Goal: Information Seeking & Learning: Learn about a topic

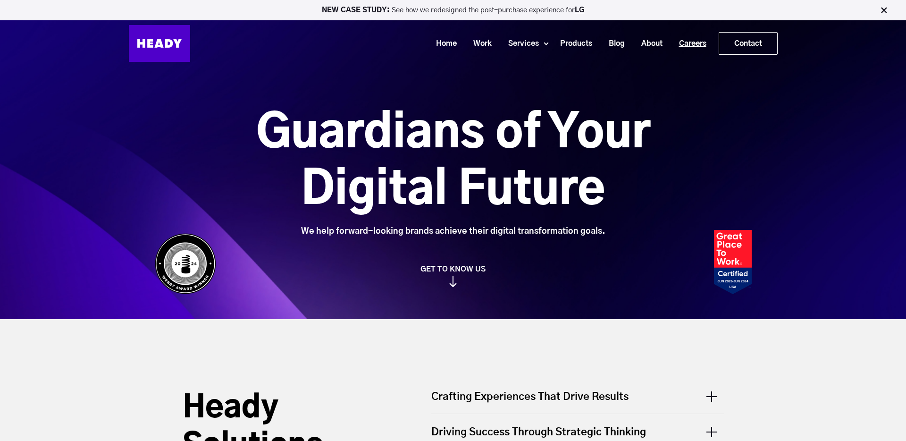
click at [690, 45] on link "Careers" at bounding box center [689, 43] width 44 height 17
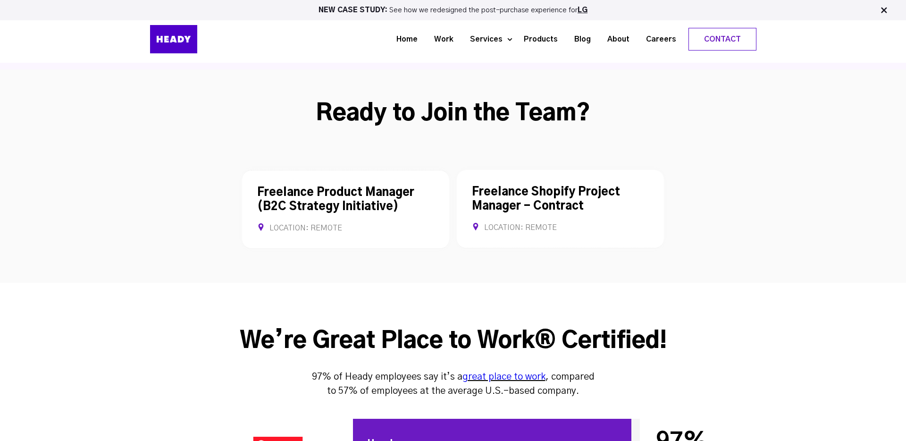
scroll to position [2446, 0]
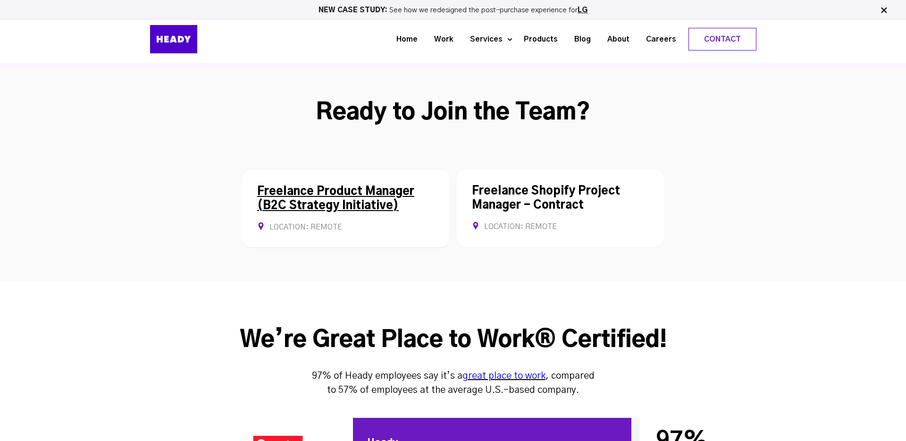
click at [353, 186] on link "Freelance Product Manager (B2C Strategy Initiative)" at bounding box center [335, 198] width 157 height 25
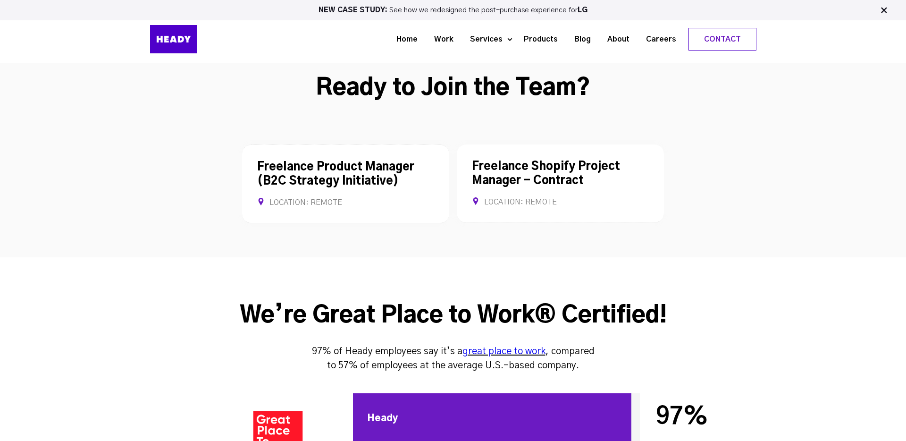
scroll to position [2439, 0]
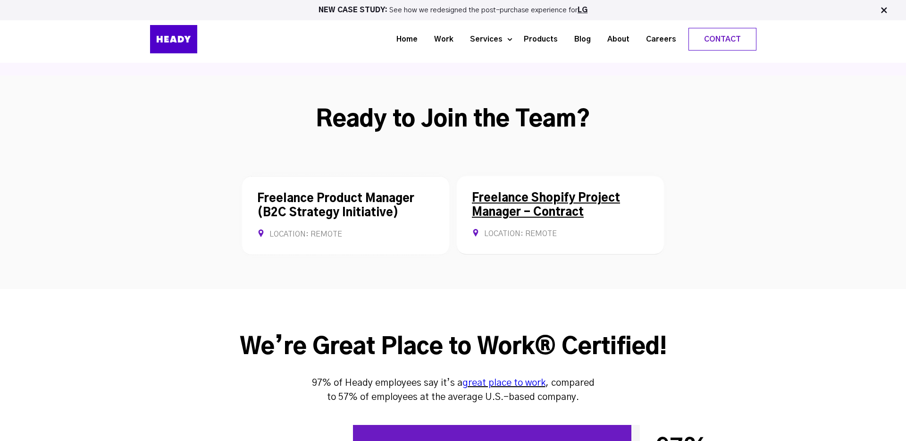
click at [544, 192] on link "Freelance Shopify Project Manager - Contract" at bounding box center [546, 204] width 148 height 25
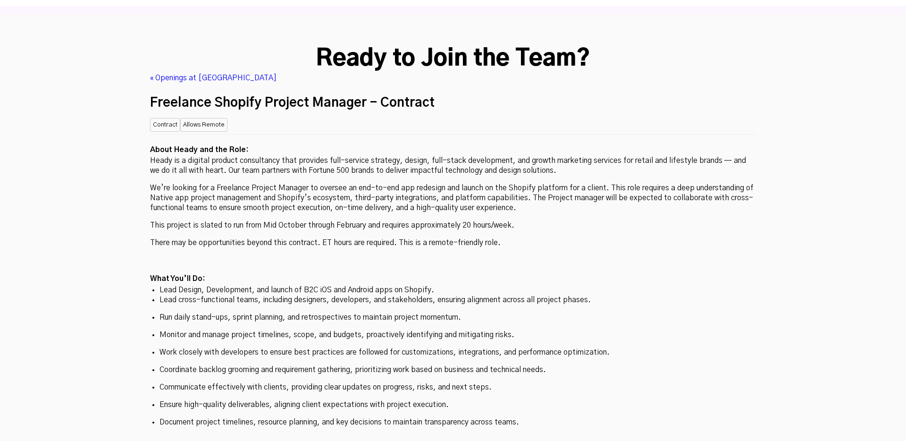
click at [247, 220] on p "This project is slated to run from Mid October through February and requires ap…" at bounding box center [453, 225] width 606 height 10
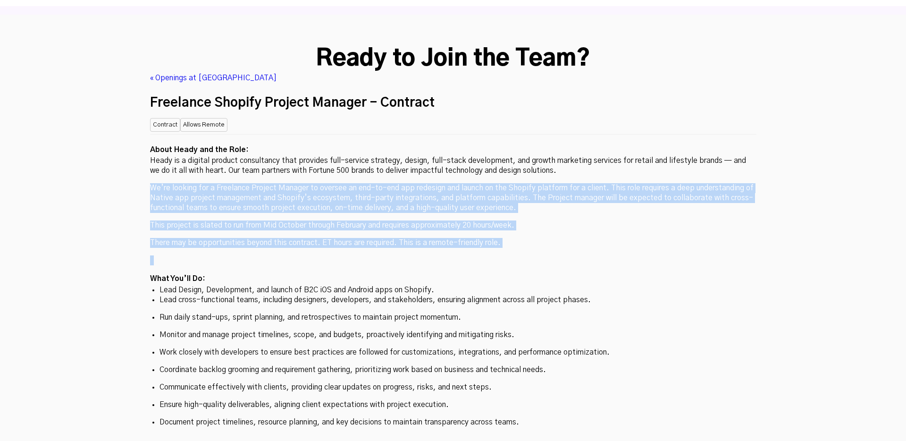
drag, startPoint x: 240, startPoint y: 109, endPoint x: 226, endPoint y: 198, distance: 89.2
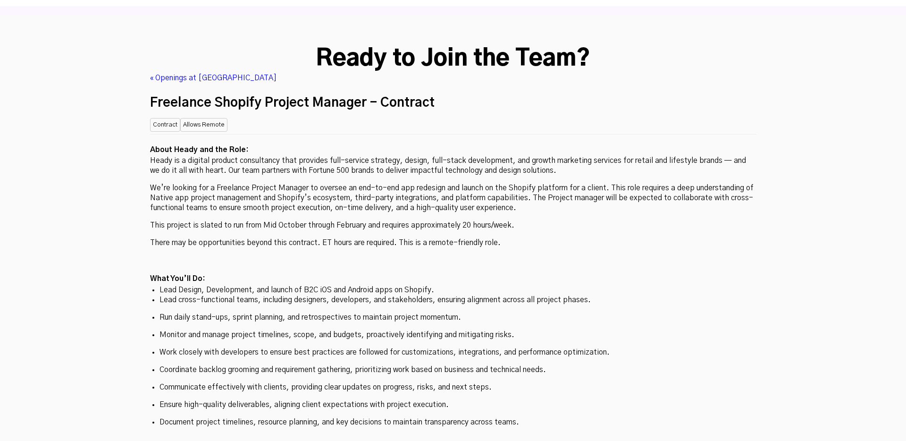
drag, startPoint x: 229, startPoint y: 178, endPoint x: 227, endPoint y: 217, distance: 38.2
click at [227, 285] on li "Lead Design, Development, and launch of B2C iOS and Android apps on Shopify." at bounding box center [452, 290] width 587 height 10
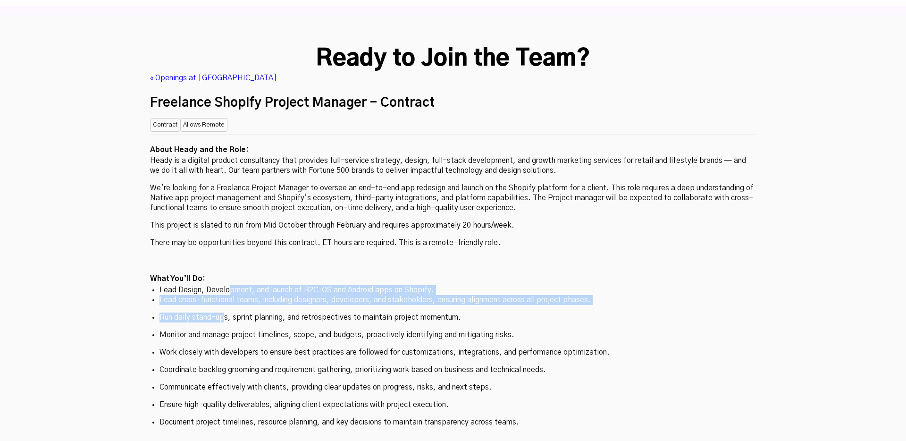
drag, startPoint x: 228, startPoint y: 227, endPoint x: 225, endPoint y: 247, distance: 20.0
click at [225, 285] on ul "Lead Design, Development, and launch of B2C iOS and Android apps on Shopify. Le…" at bounding box center [453, 356] width 606 height 142
click at [225, 312] on p "Run daily stand-ups, sprint planning, and retrospectives to maintain project mo…" at bounding box center [452, 317] width 587 height 10
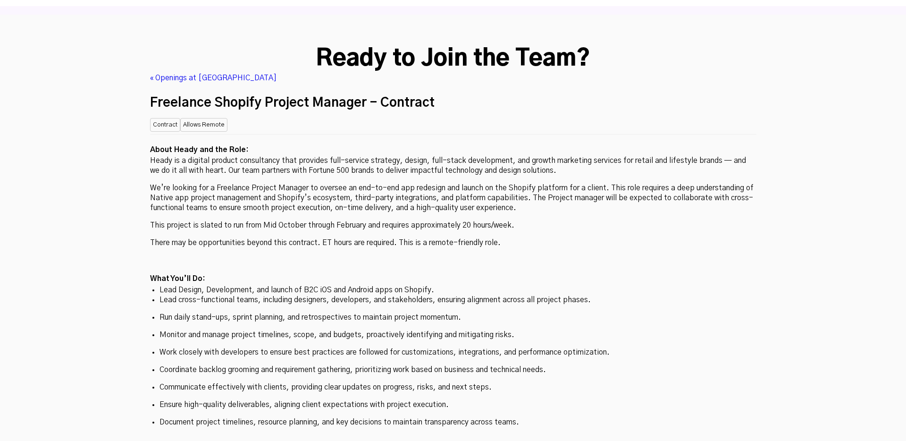
click at [553, 285] on li "Lead Design, Development, and launch of B2C iOS and Android apps on Shopify." at bounding box center [452, 290] width 587 height 10
click at [487, 330] on p "Monitor and manage project timelines, scope, and budgets, proactively identifyi…" at bounding box center [452, 335] width 587 height 10
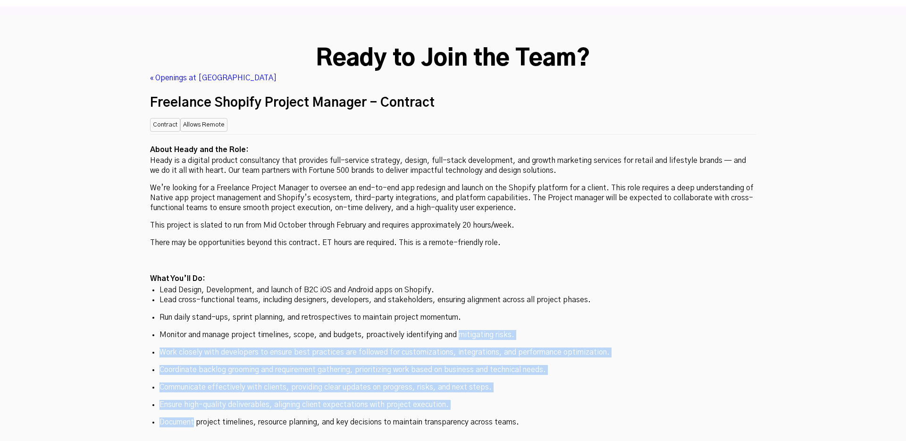
drag, startPoint x: 487, startPoint y: 260, endPoint x: 464, endPoint y: 349, distance: 91.2
click at [465, 349] on ul "Lead Design, Development, and launch of B2C iOS and Android apps on Shopify. Le…" at bounding box center [453, 356] width 606 height 142
click at [464, 417] on p "Document project timelines, resource planning, and key decisions to maintain tr…" at bounding box center [452, 422] width 587 height 10
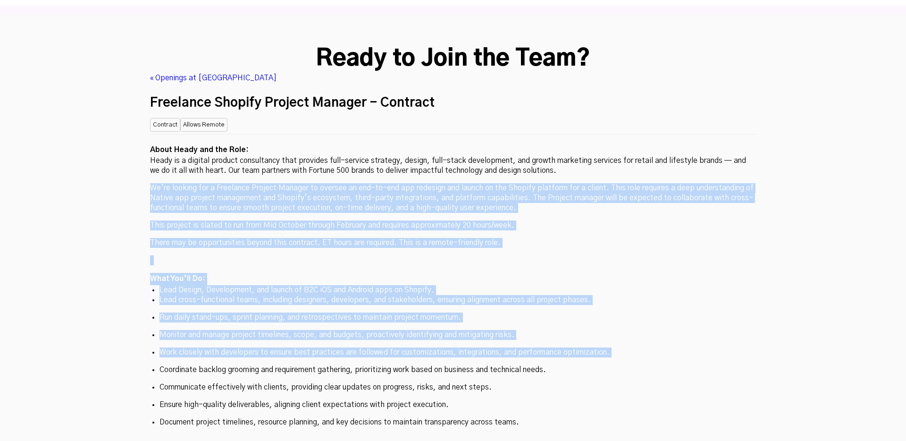
drag, startPoint x: 612, startPoint y: 99, endPoint x: 555, endPoint y: 312, distance: 220.7
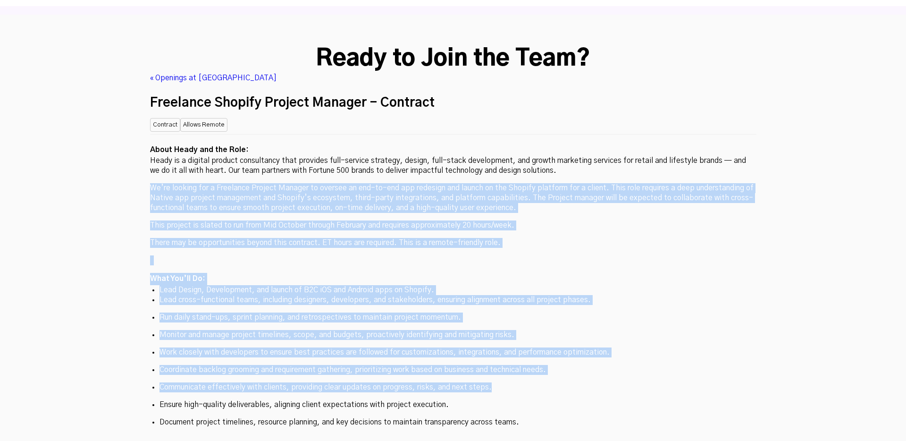
click at [555, 382] on p "Communicate effectively with clients, providing clear updates on progress, risk…" at bounding box center [452, 387] width 587 height 10
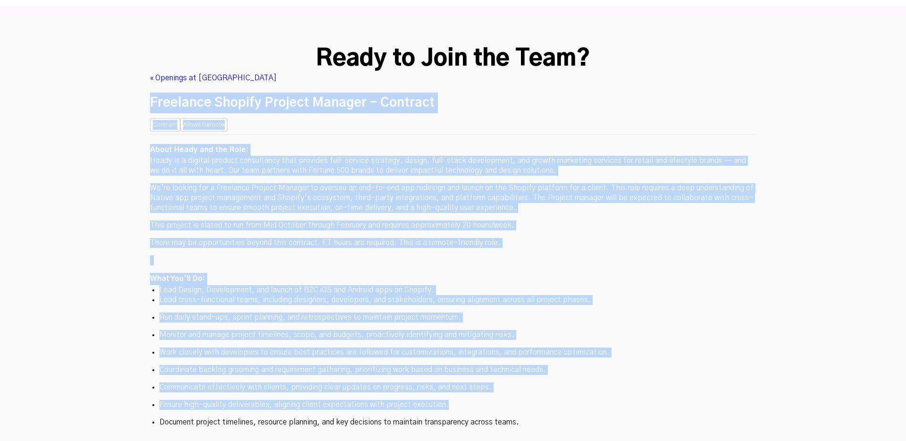
drag, startPoint x: 551, startPoint y: 332, endPoint x: 587, endPoint y: 8, distance: 325.7
click at [587, 5] on body "NEW CASE STUDY: See how we redesigned the post-purchase experience for LG Home …" at bounding box center [453, 192] width 906 height 5384
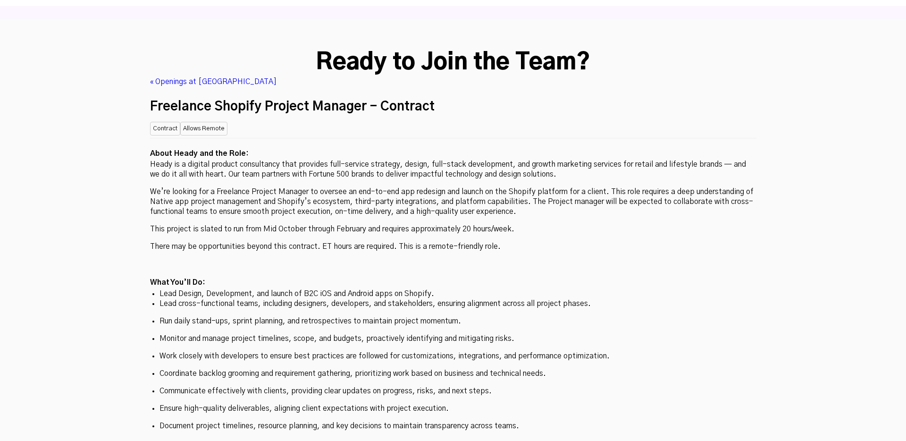
click at [587, 77] on div "« Openings at Heady" at bounding box center [453, 82] width 606 height 10
click at [624, 259] on p at bounding box center [453, 264] width 606 height 10
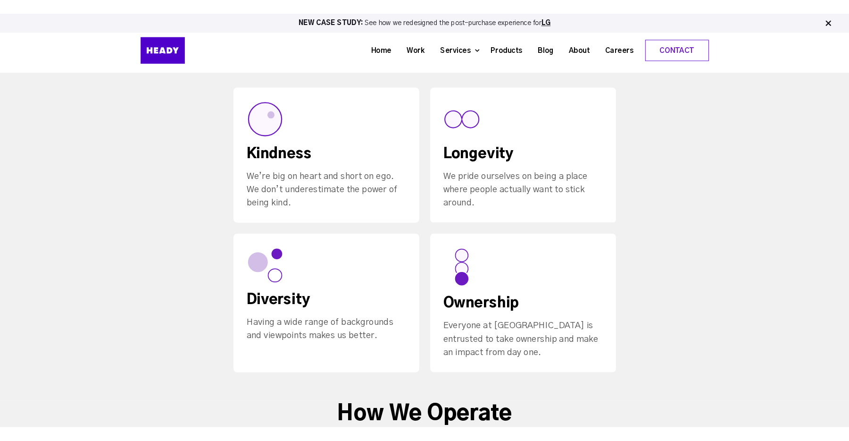
scroll to position [0, 0]
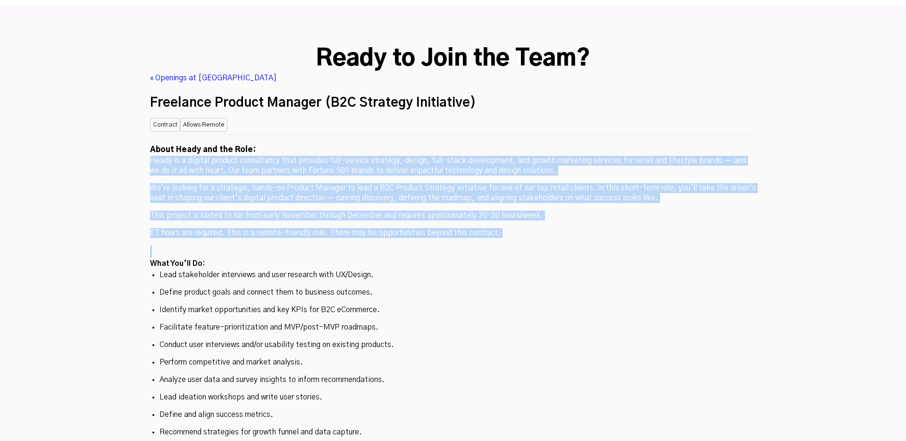
drag, startPoint x: 620, startPoint y: 75, endPoint x: 575, endPoint y: 206, distance: 138.5
click at [575, 270] on p "Lead stakeholder interviews and user research with UX/Design." at bounding box center [452, 275] width 587 height 10
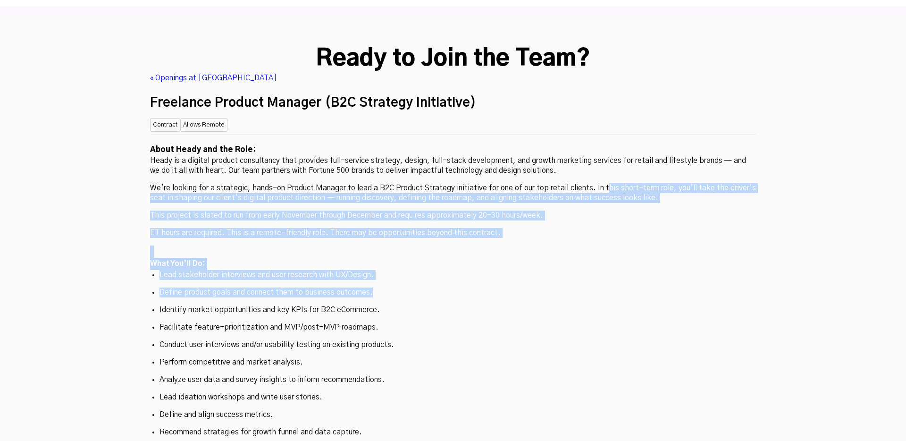
drag, startPoint x: 602, startPoint y: 138, endPoint x: 577, endPoint y: 224, distance: 89.6
click at [577, 287] on p "Define product goals and connect them to business outcomes." at bounding box center [452, 292] width 587 height 10
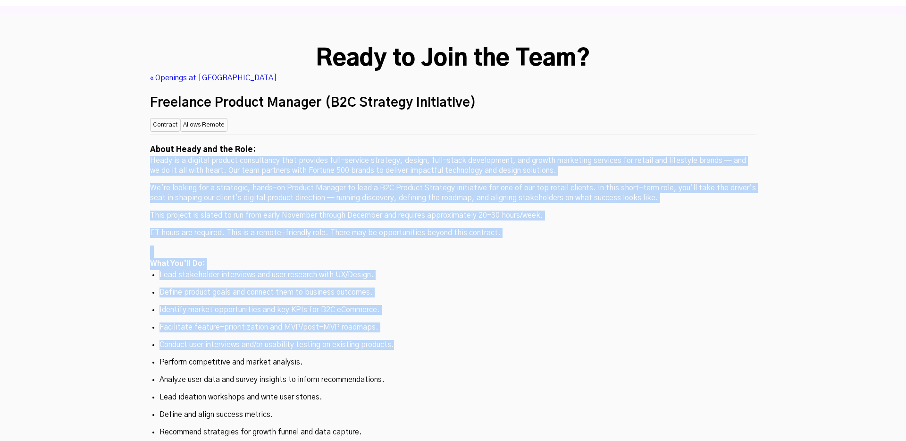
drag, startPoint x: 654, startPoint y: 76, endPoint x: 596, endPoint y: 276, distance: 208.7
click at [596, 276] on ul "Lead stakeholder interviews and user research with UX/Design. Define product go…" at bounding box center [453, 353] width 606 height 167
